Goal: Register for event/course

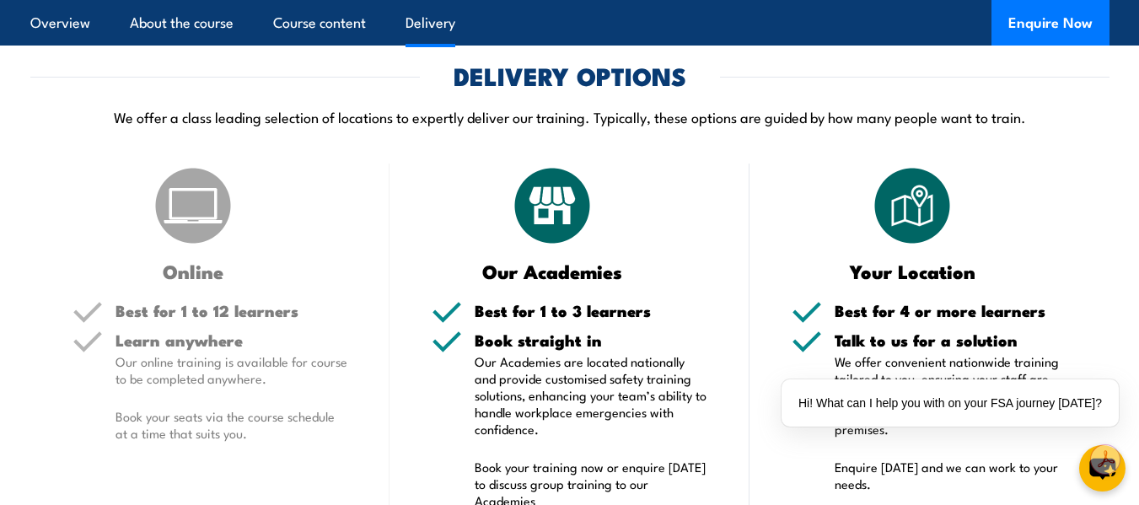
scroll to position [2530, 0]
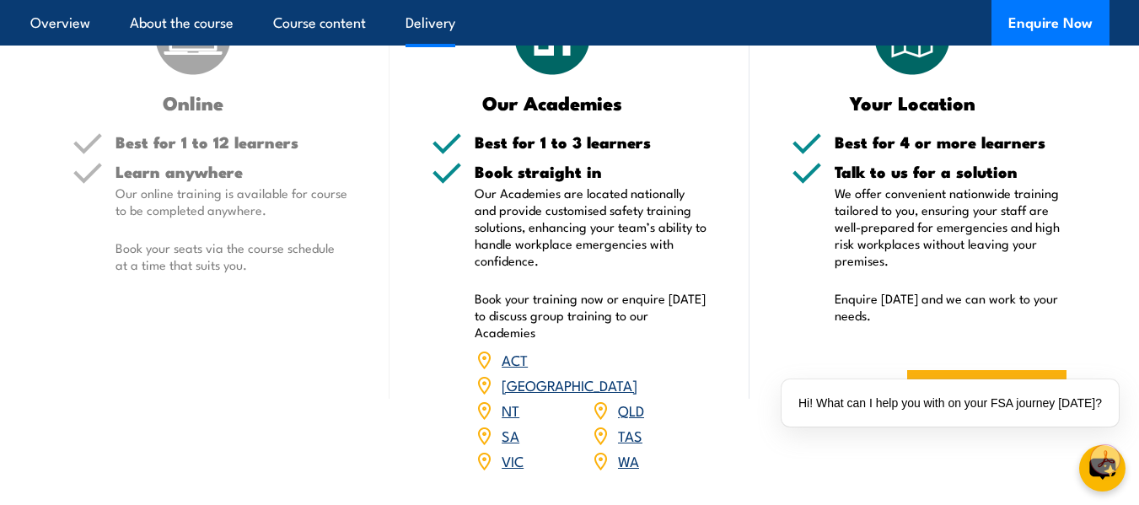
click at [192, 112] on h3 "Online" at bounding box center [194, 102] width 242 height 19
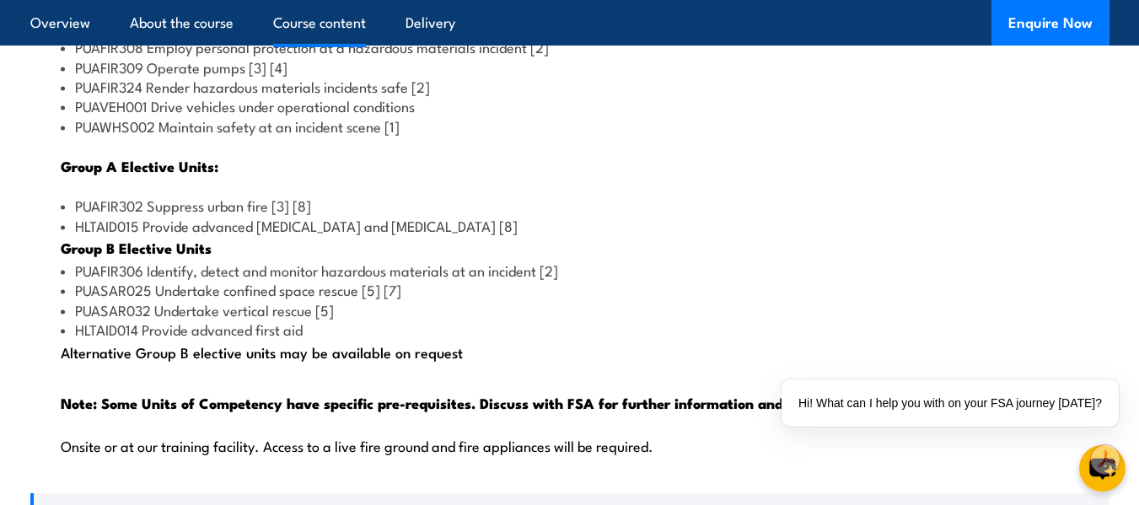
scroll to position [1771, 0]
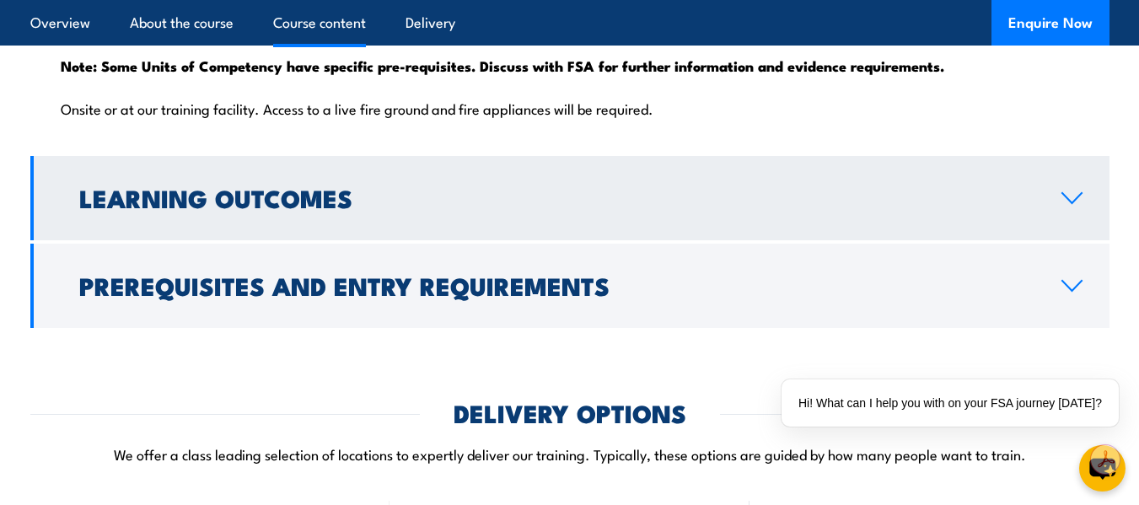
click at [305, 208] on h2 "Learning Outcomes" at bounding box center [556, 197] width 955 height 22
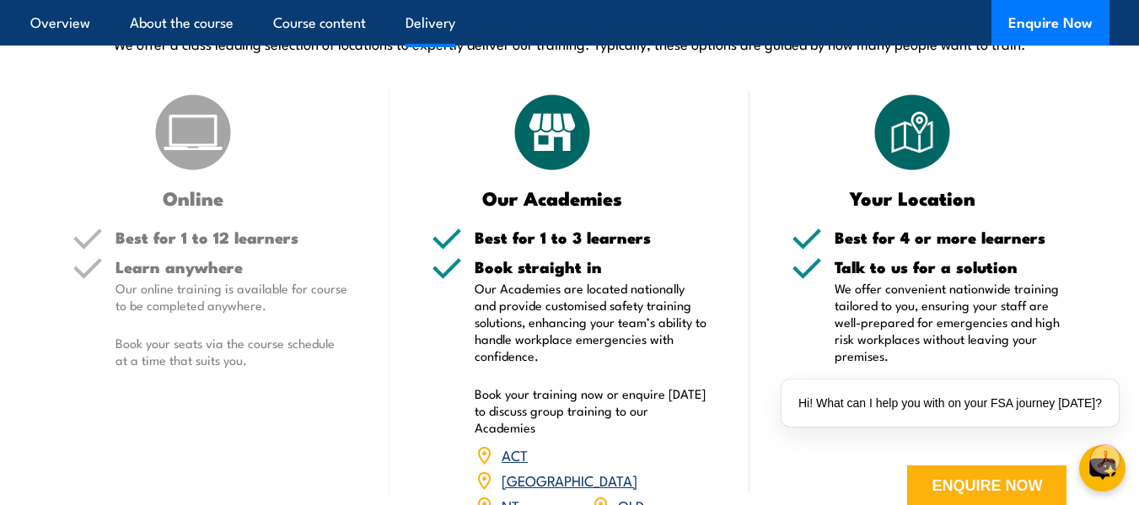
scroll to position [2287, 0]
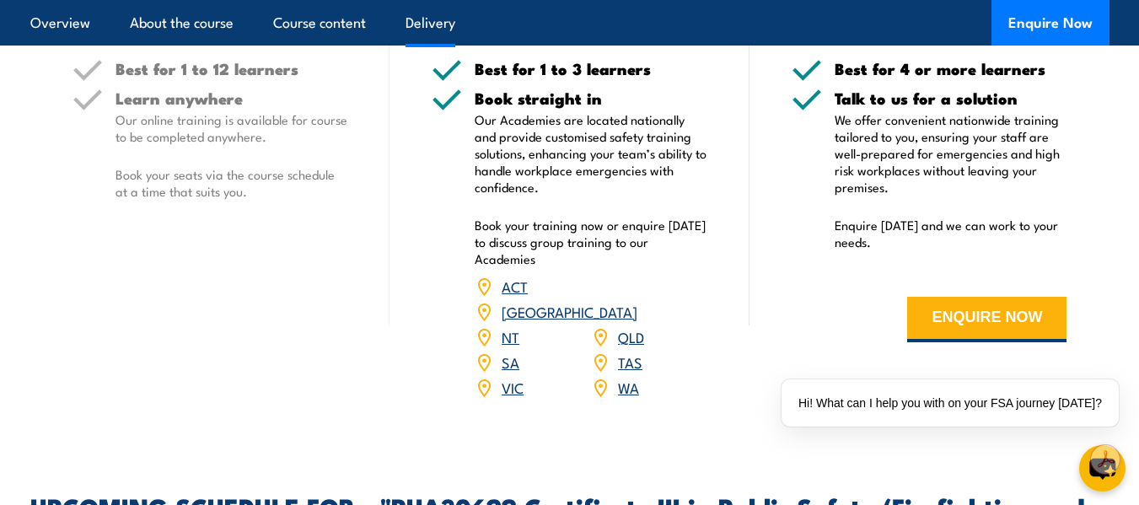
click at [39, 188] on div "Online Best for 1 to 12 learners Learn anywhere Our online training is availabl…" at bounding box center [210, 172] width 360 height 500
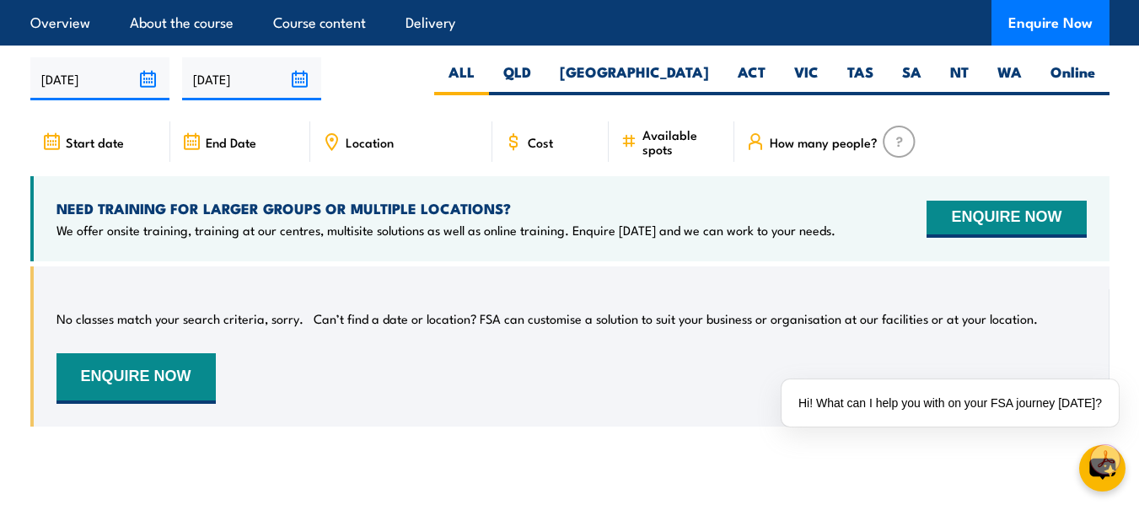
scroll to position [2709, 0]
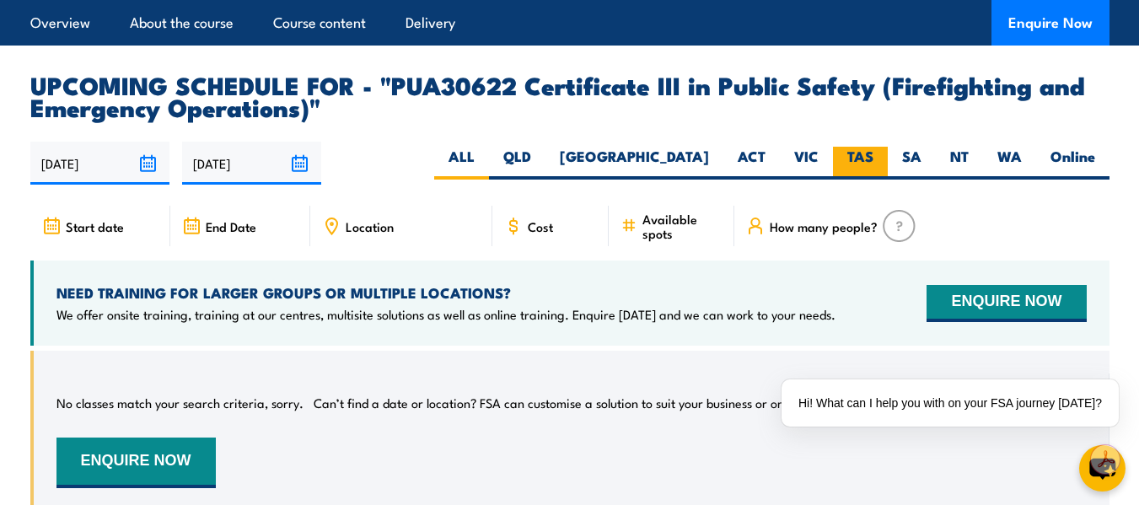
click at [836, 159] on label "TAS" at bounding box center [860, 163] width 55 height 33
click at [874, 158] on input "TAS" at bounding box center [879, 152] width 11 height 11
radio input "true"
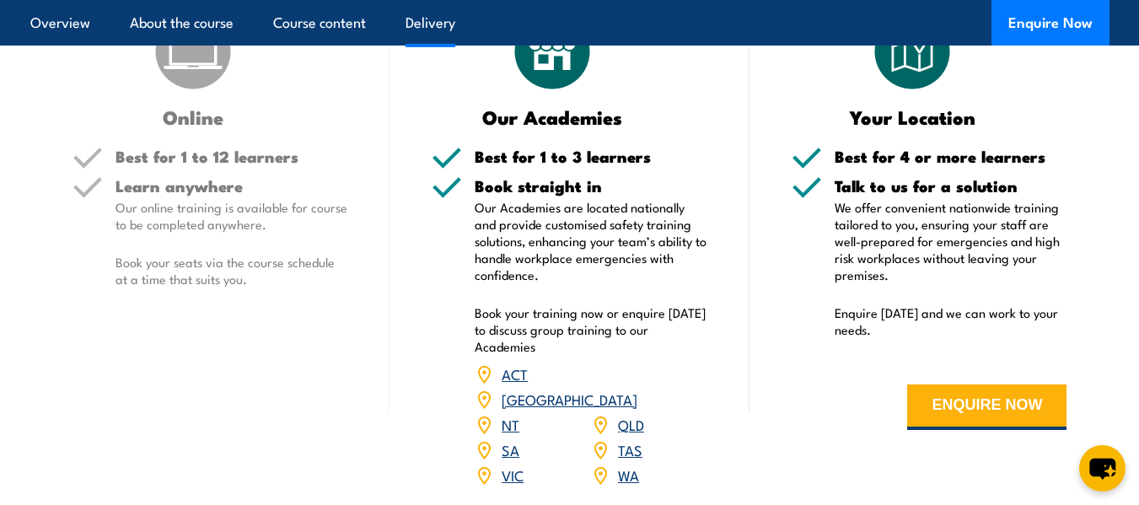
scroll to position [2684, 0]
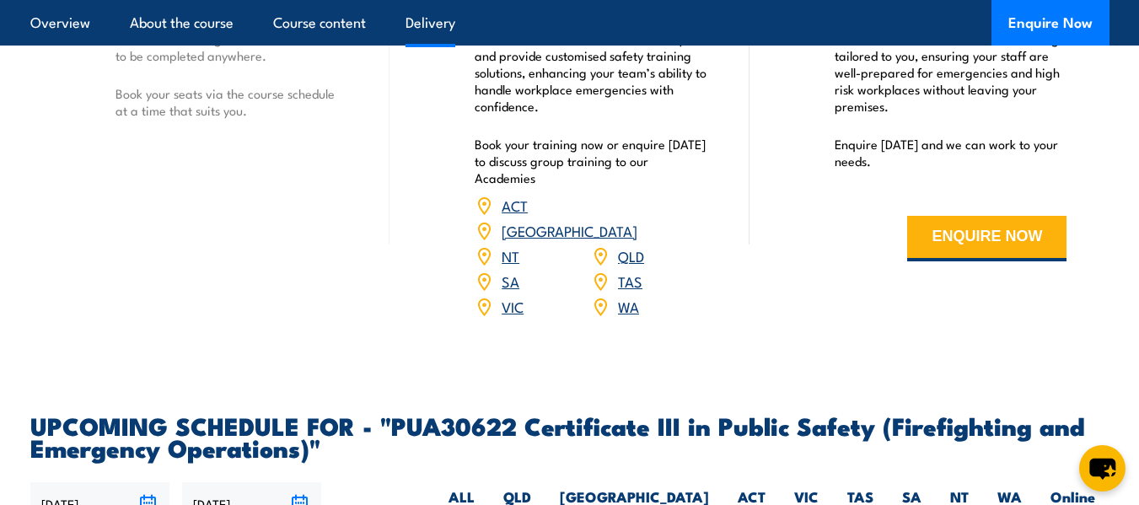
click at [620, 284] on link "TAS" at bounding box center [630, 281] width 24 height 20
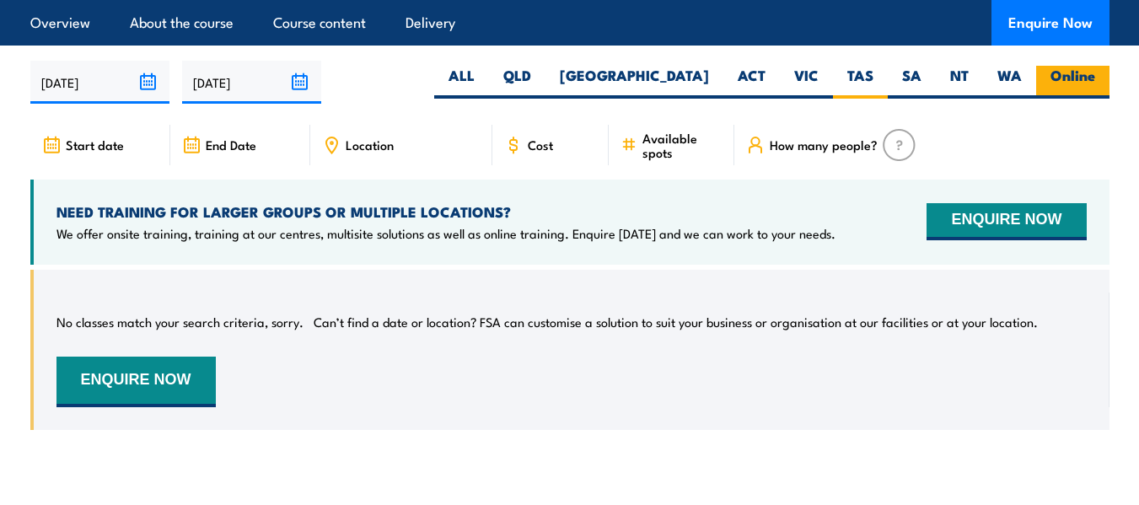
click at [1090, 88] on label "Online" at bounding box center [1072, 82] width 73 height 33
click at [1095, 77] on input "Online" at bounding box center [1100, 71] width 11 height 11
radio input "true"
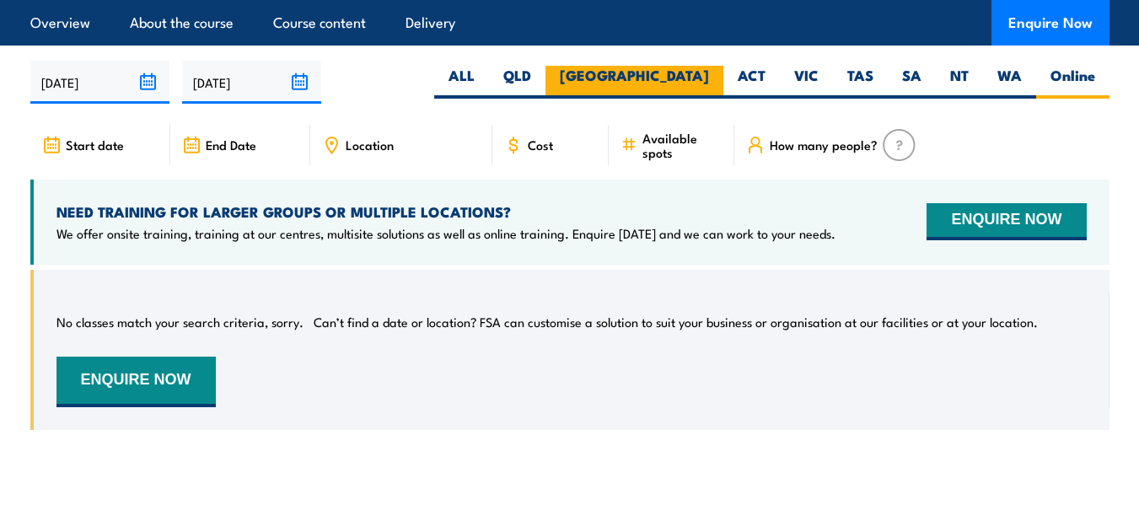
click at [686, 82] on label "[GEOGRAPHIC_DATA]" at bounding box center [635, 82] width 178 height 33
click at [709, 77] on input "[GEOGRAPHIC_DATA]" at bounding box center [714, 71] width 11 height 11
radio input "true"
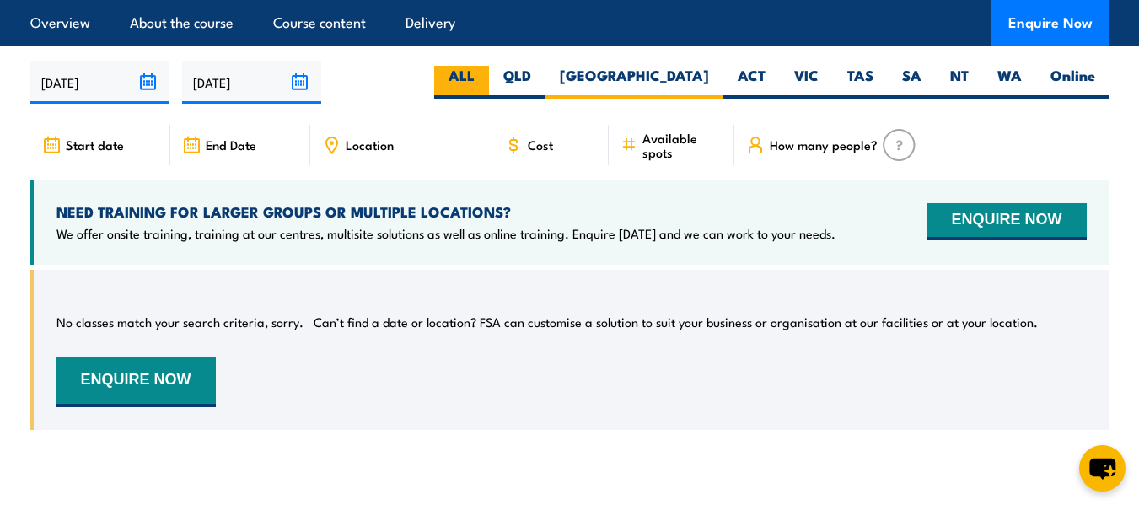
click at [489, 86] on label "ALL" at bounding box center [461, 82] width 55 height 33
click at [486, 77] on input "ALL" at bounding box center [480, 71] width 11 height 11
radio input "true"
click at [100, 100] on input "[DATE]" at bounding box center [99, 82] width 139 height 43
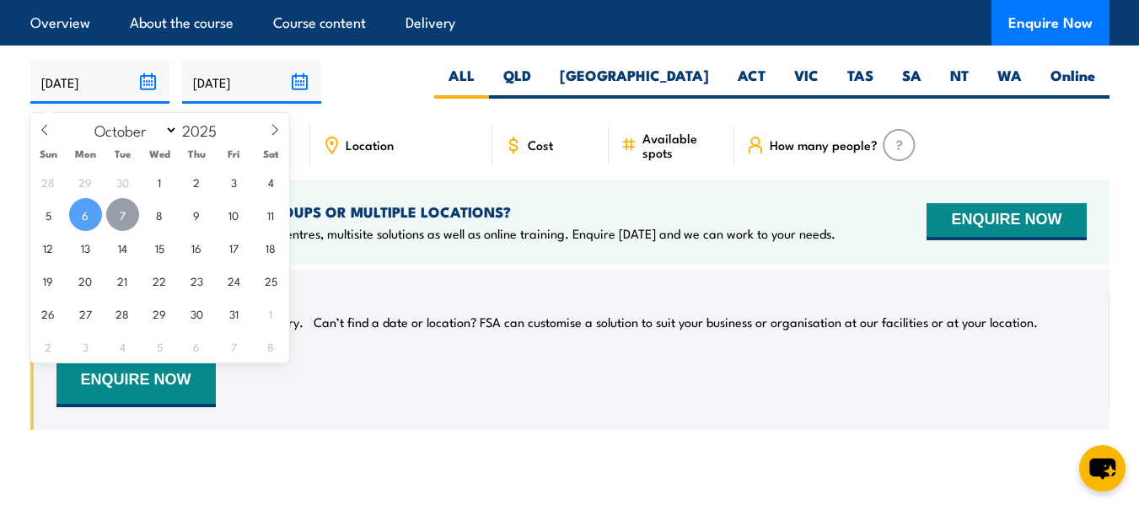
click at [125, 203] on span "7" at bounding box center [122, 214] width 33 height 33
type input "[DATE]"
